Goal: Task Accomplishment & Management: Manage account settings

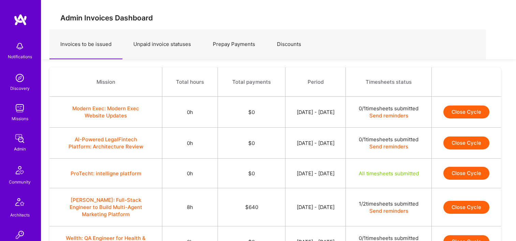
click at [14, 136] on img at bounding box center [20, 139] width 14 height 14
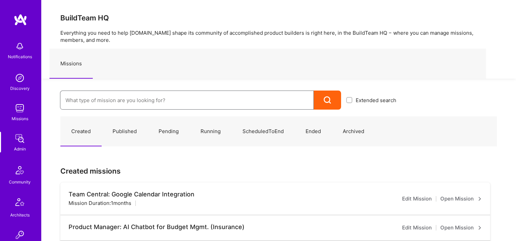
click at [126, 97] on input at bounding box center [186, 100] width 243 height 17
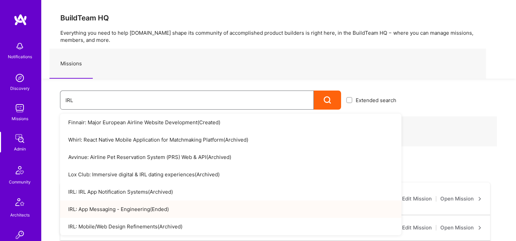
type input "IRL"
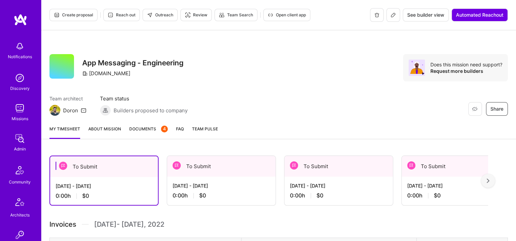
click at [278, 18] on button "Open client app" at bounding box center [286, 15] width 47 height 12
click at [138, 127] on span "Documents 4" at bounding box center [148, 128] width 39 height 7
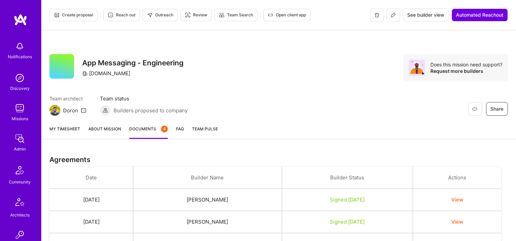
click at [393, 18] on button at bounding box center [393, 15] width 14 height 14
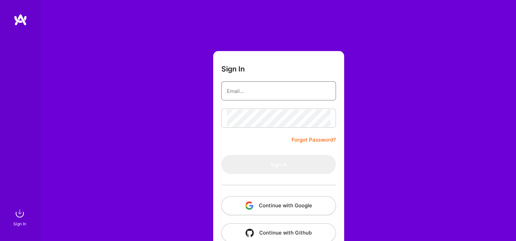
type input "[EMAIL_ADDRESS][DOMAIN_NAME]"
click at [277, 207] on button "Continue with Google" at bounding box center [278, 205] width 115 height 19
